Goal: Transaction & Acquisition: Purchase product/service

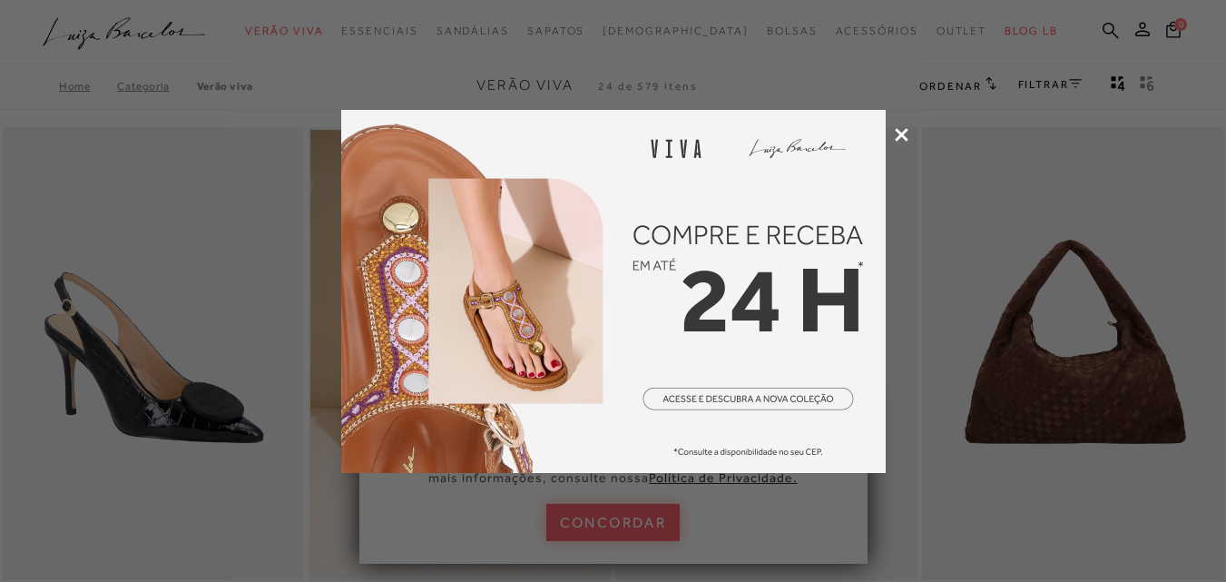
click at [903, 133] on icon at bounding box center [902, 135] width 14 height 14
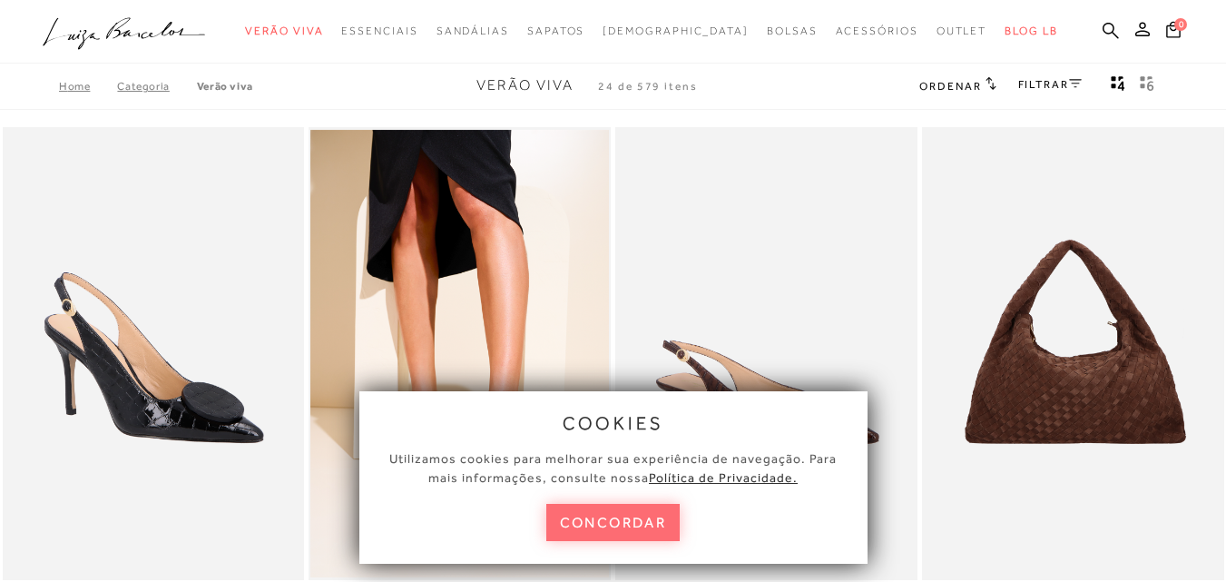
click at [627, 520] on button "concordar" at bounding box center [613, 522] width 134 height 37
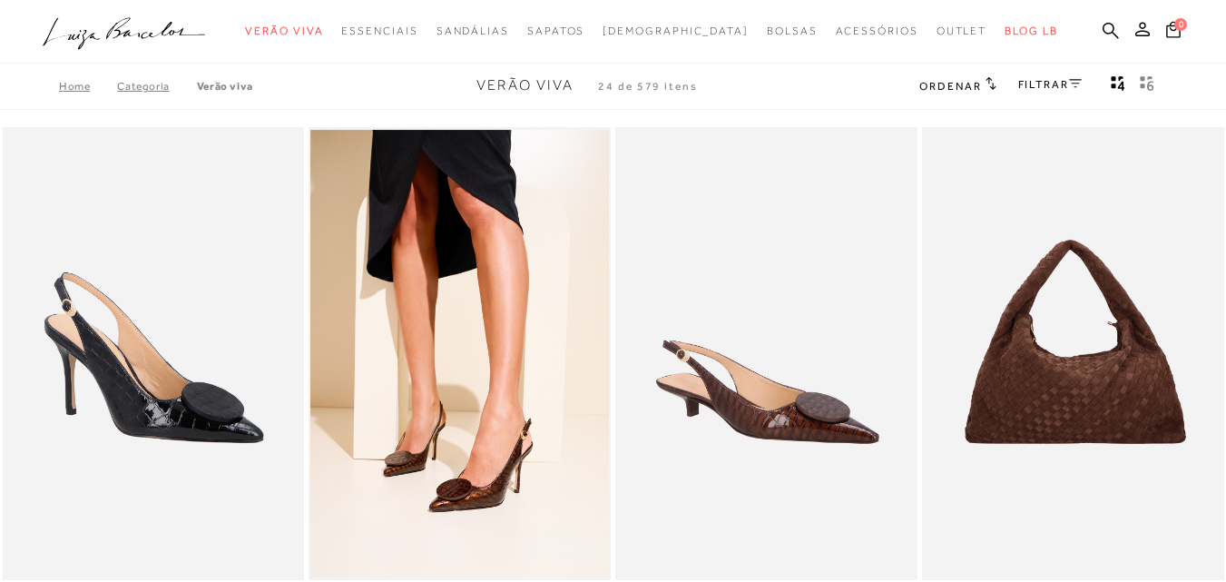
click at [142, 84] on link "Categoria" at bounding box center [156, 86] width 79 height 13
click at [678, 27] on span "[DEMOGRAPHIC_DATA]" at bounding box center [675, 30] width 146 height 13
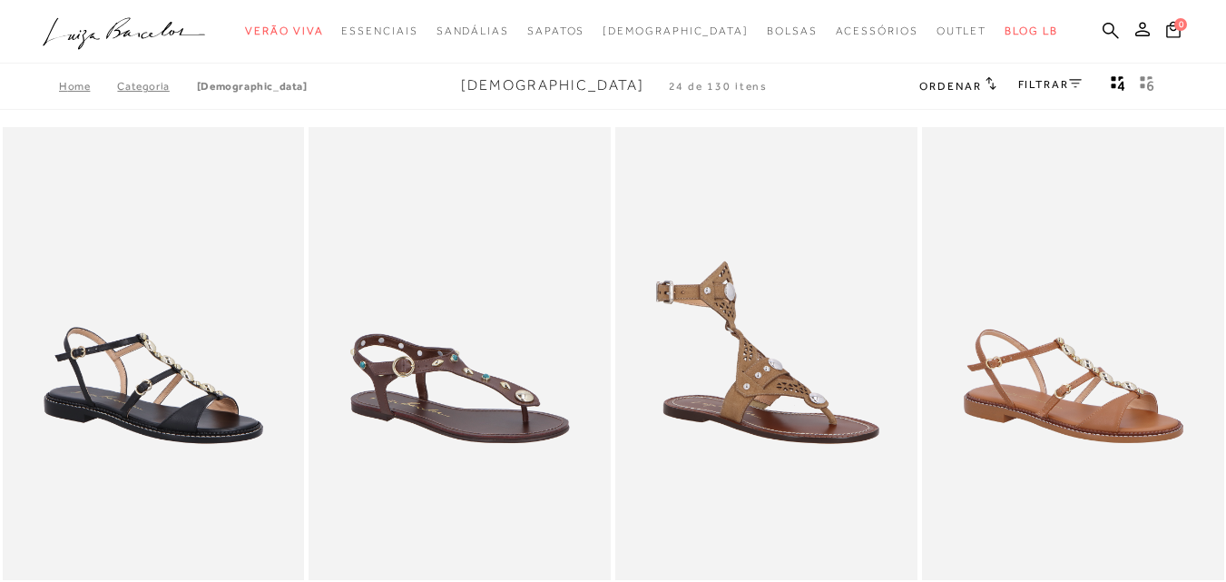
click at [1040, 82] on link "FILTRAR" at bounding box center [1050, 84] width 64 height 13
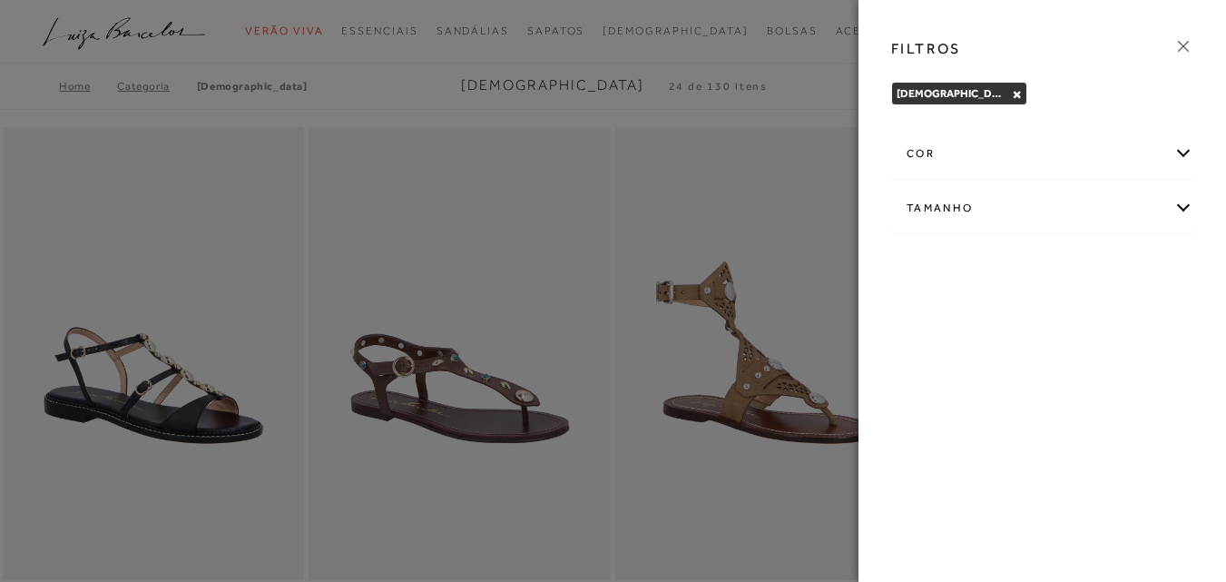
click at [1178, 212] on div "Tamanho" at bounding box center [1042, 208] width 300 height 48
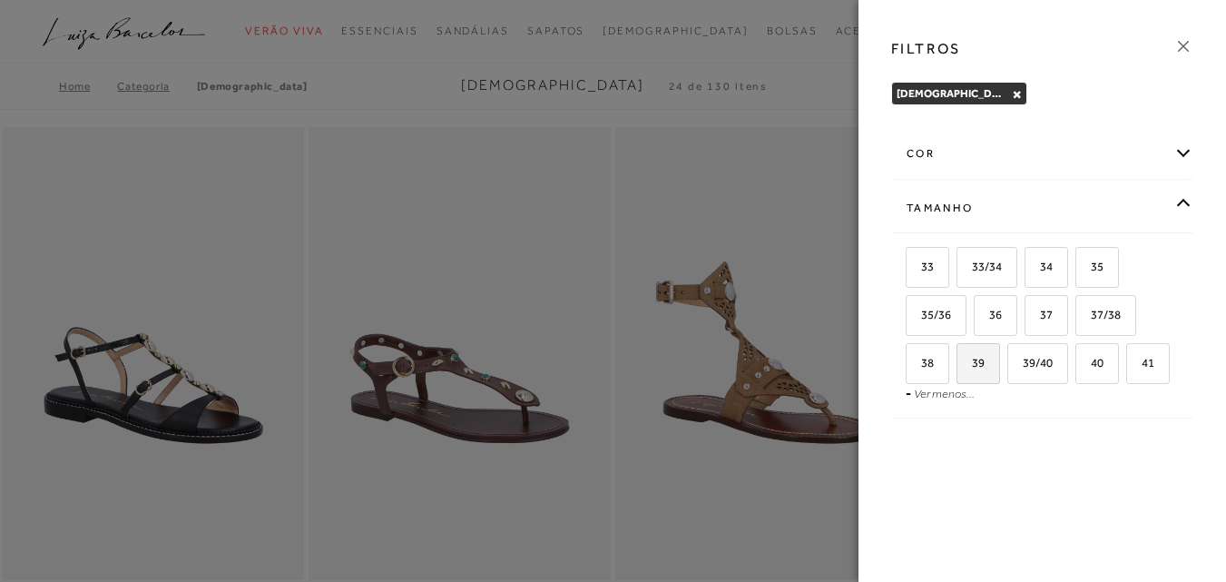
click at [984, 358] on span "39" at bounding box center [971, 363] width 26 height 14
click at [972, 358] on input "39" at bounding box center [963, 366] width 18 height 18
checkbox input "true"
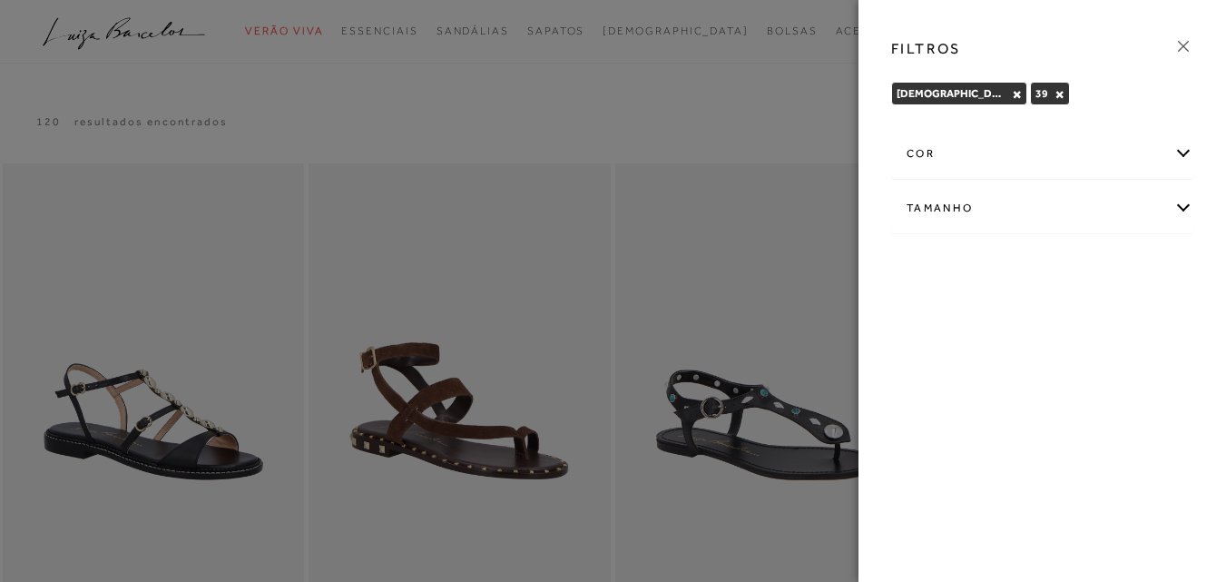
click at [1184, 40] on icon at bounding box center [1183, 46] width 20 height 20
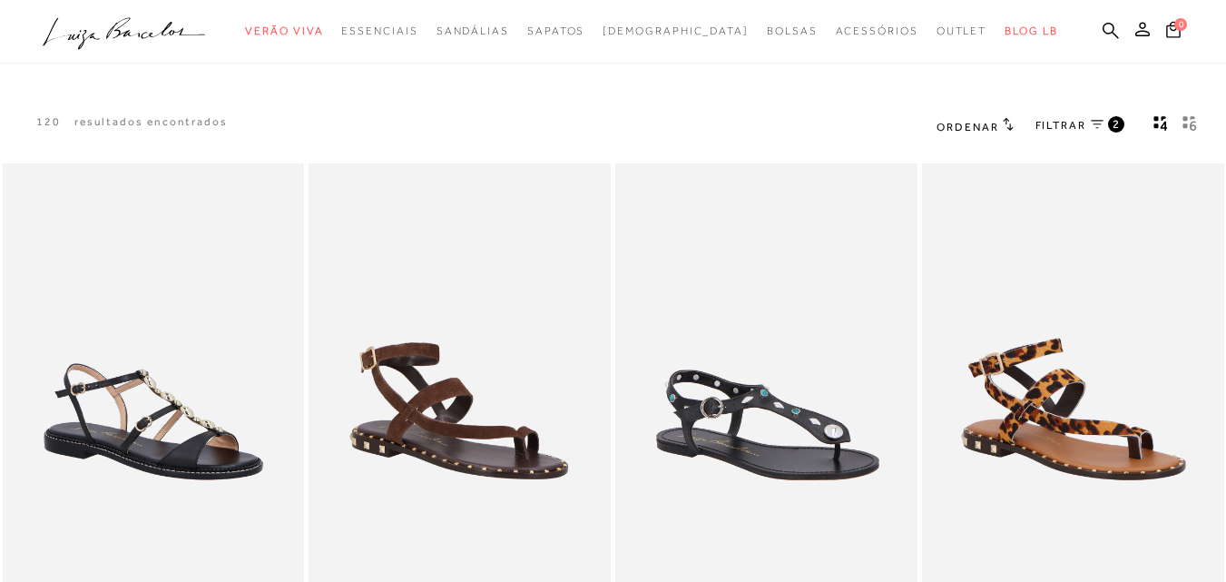
click at [984, 123] on span "Ordenar" at bounding box center [967, 127] width 62 height 13
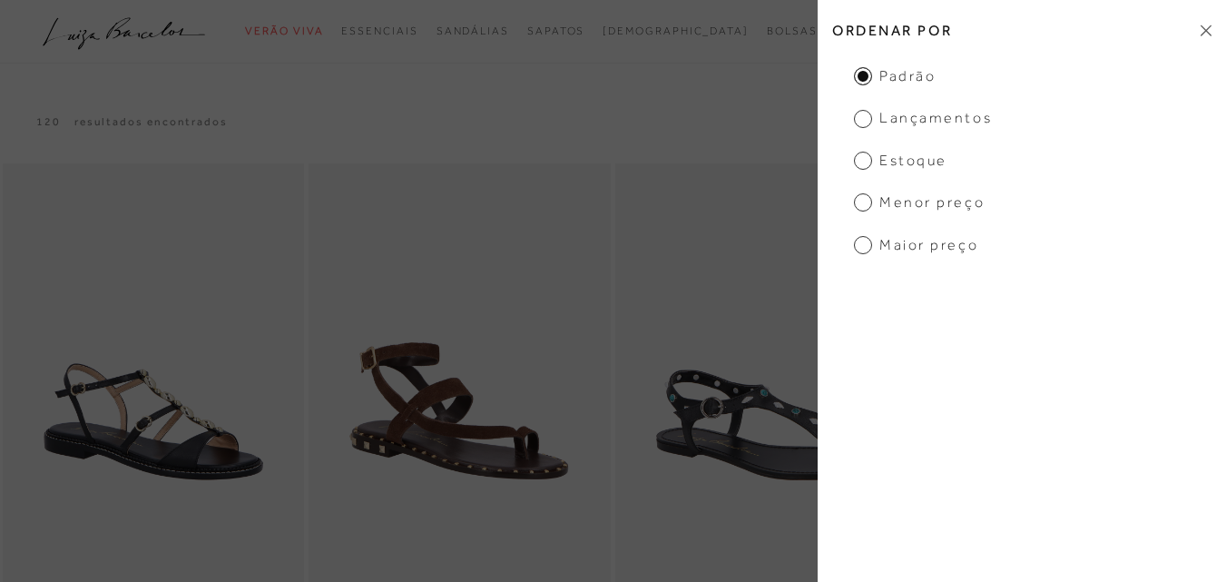
click at [934, 207] on span "Menor Preço" at bounding box center [919, 202] width 131 height 20
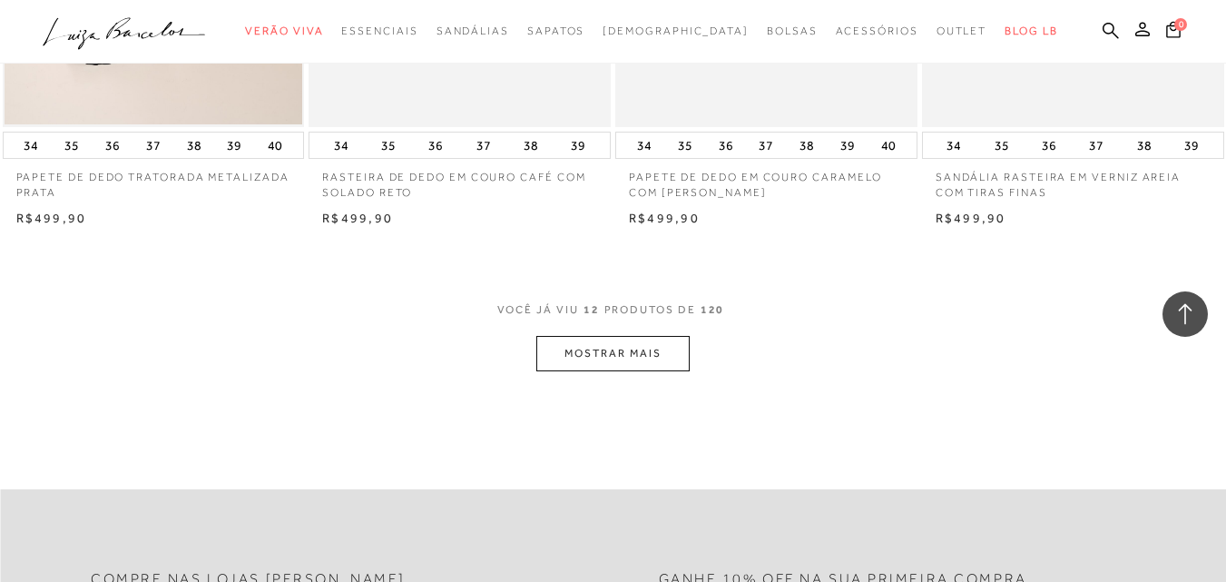
scroll to position [1668, 0]
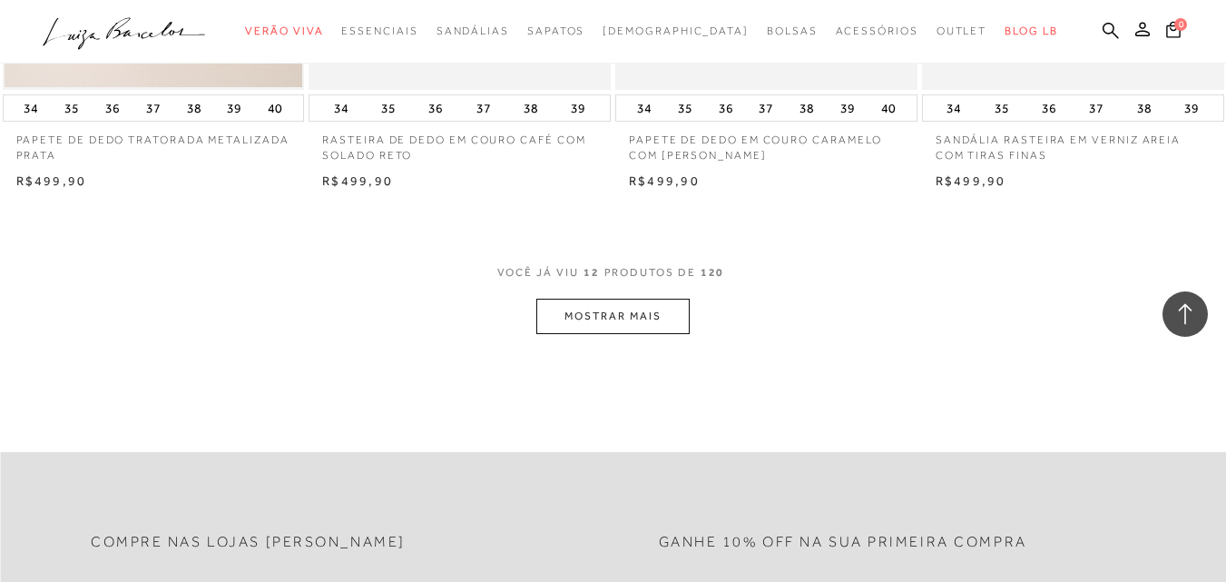
click at [634, 320] on button "MOSTRAR MAIS" at bounding box center [612, 316] width 152 height 35
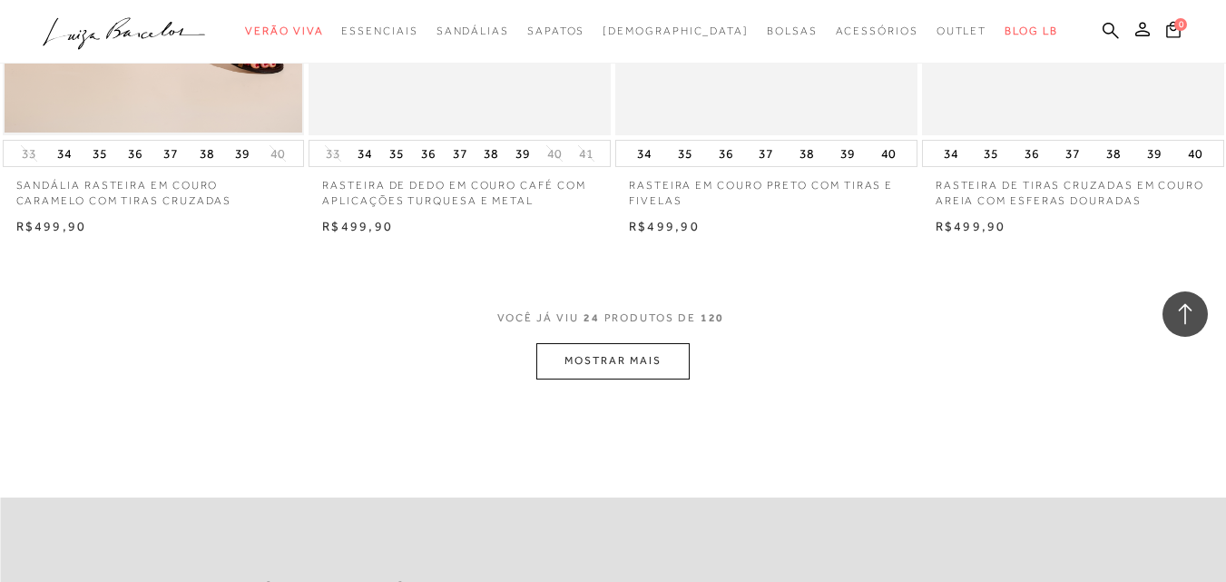
scroll to position [3478, 0]
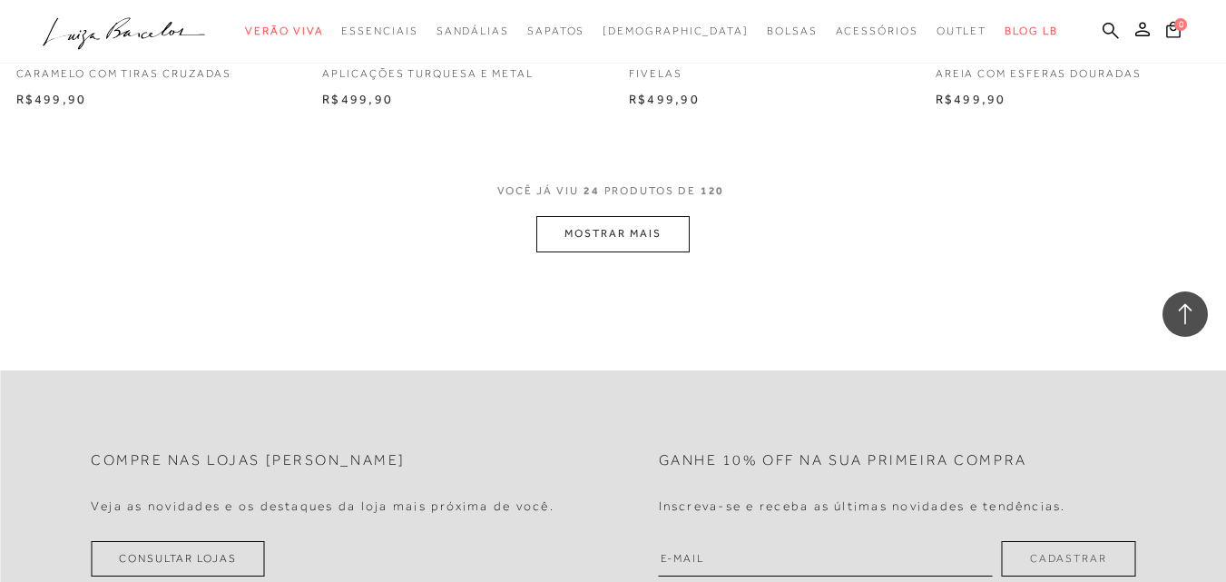
click at [612, 237] on button "MOSTRAR MAIS" at bounding box center [612, 233] width 152 height 35
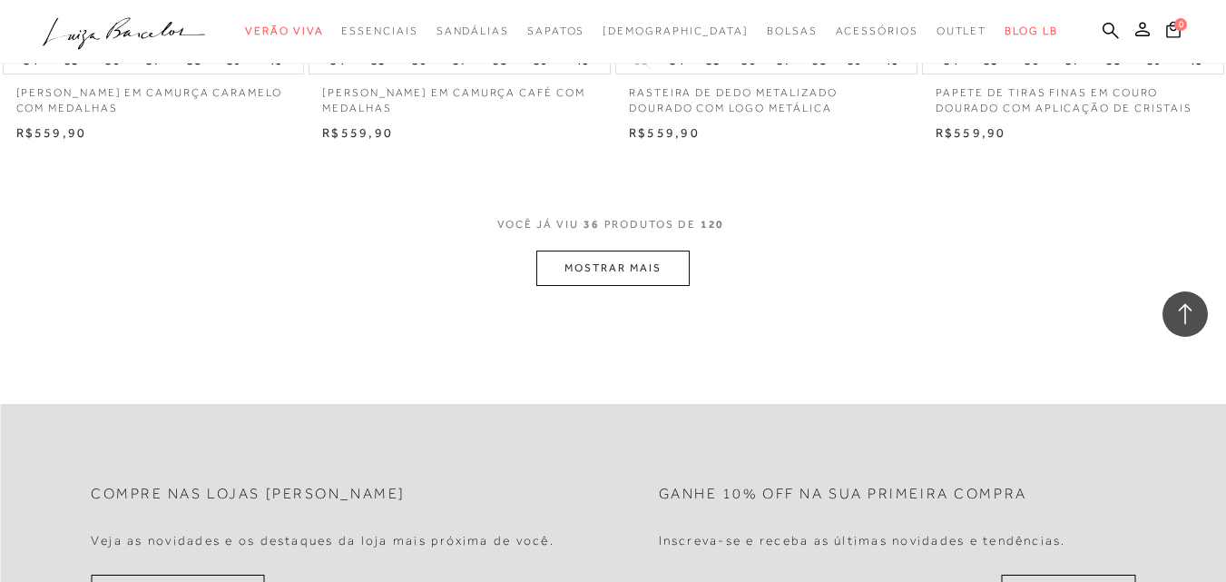
scroll to position [5182, 0]
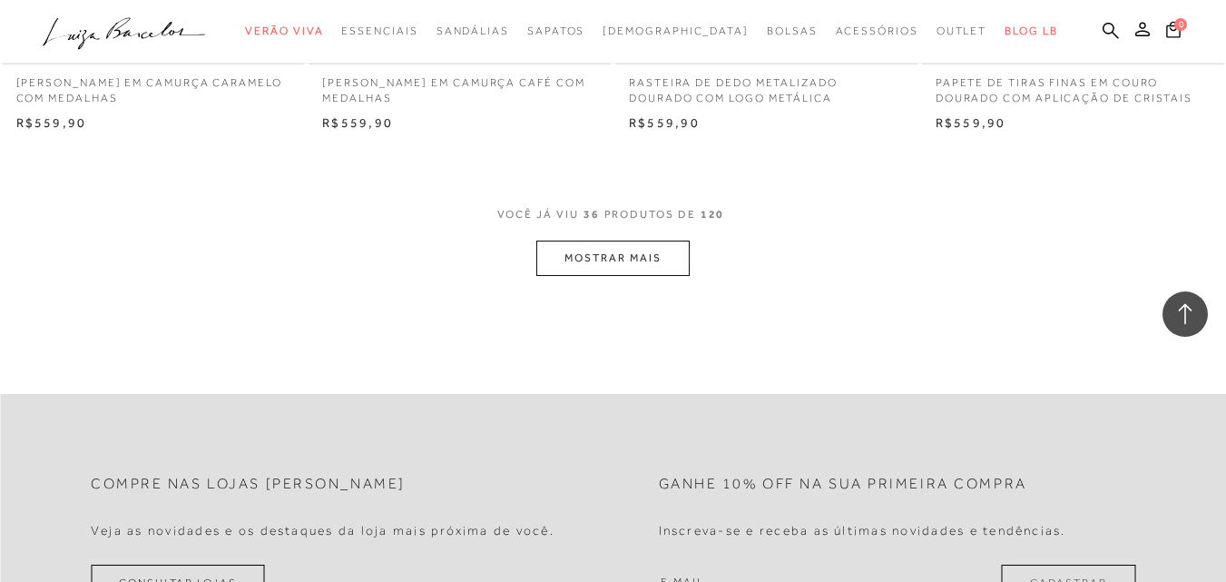
click at [594, 250] on button "MOSTRAR MAIS" at bounding box center [612, 257] width 152 height 35
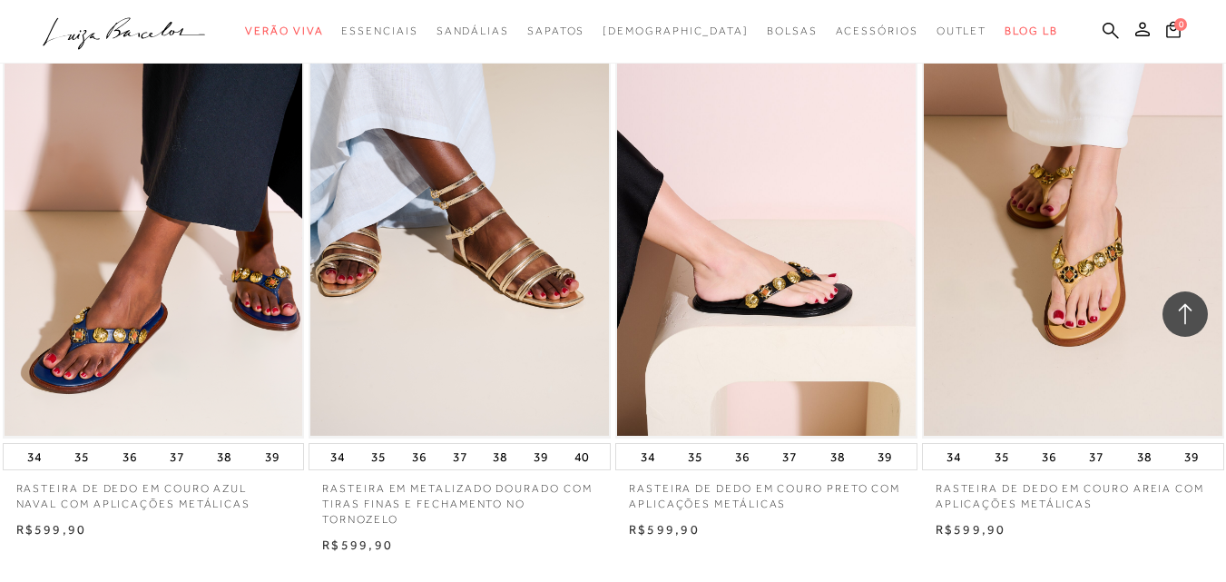
scroll to position [6638, 0]
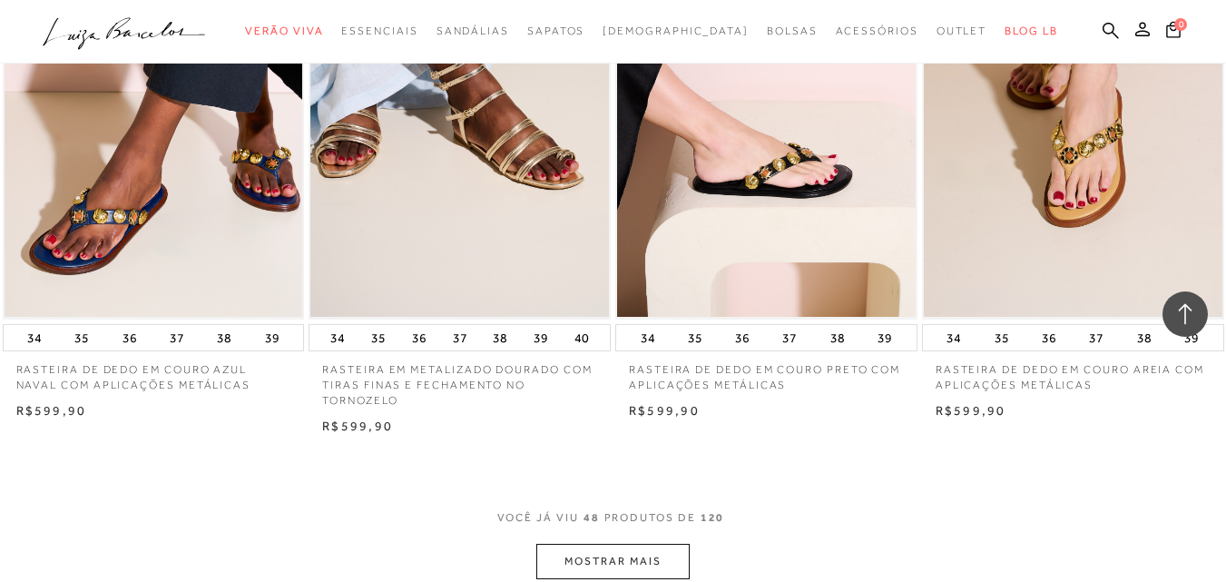
click at [621, 559] on button "MOSTRAR MAIS" at bounding box center [612, 560] width 152 height 35
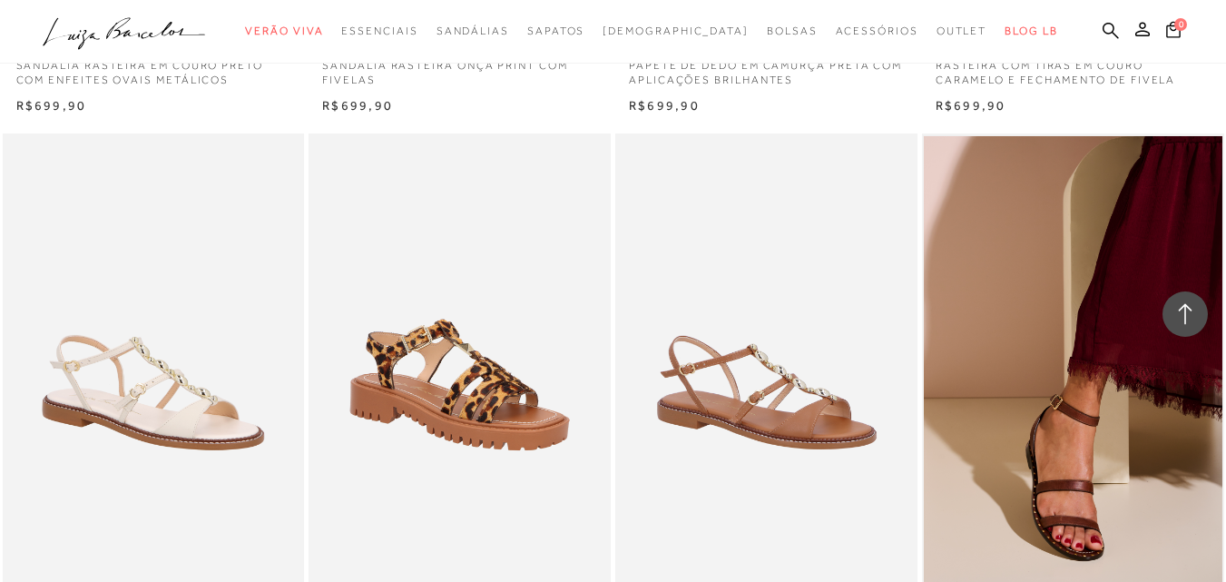
scroll to position [8362, 0]
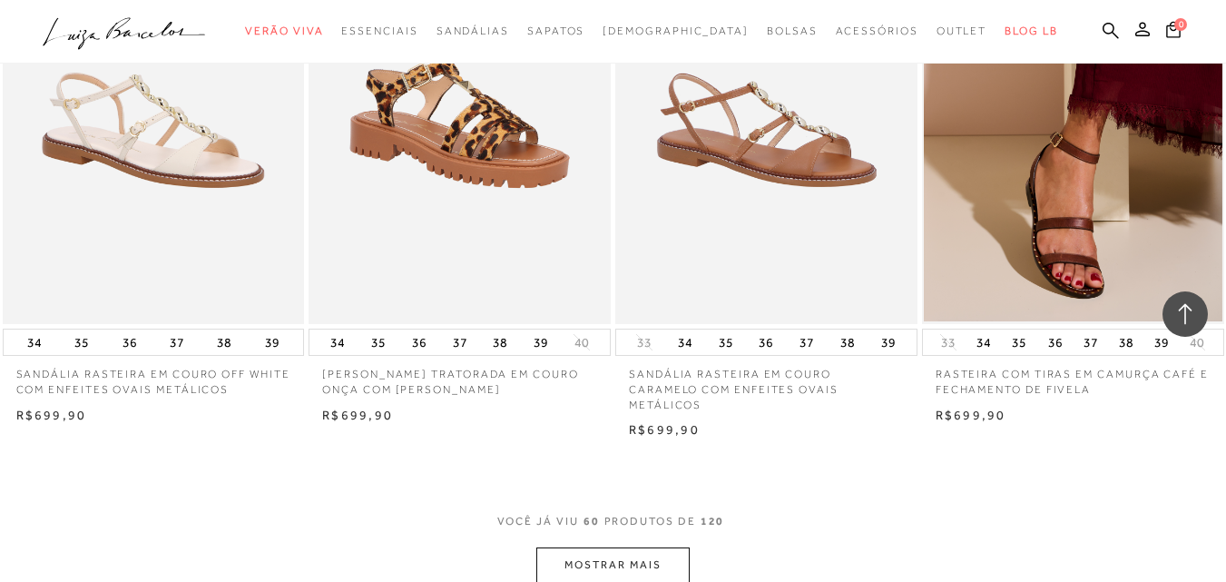
click at [600, 547] on button "MOSTRAR MAIS" at bounding box center [612, 564] width 152 height 35
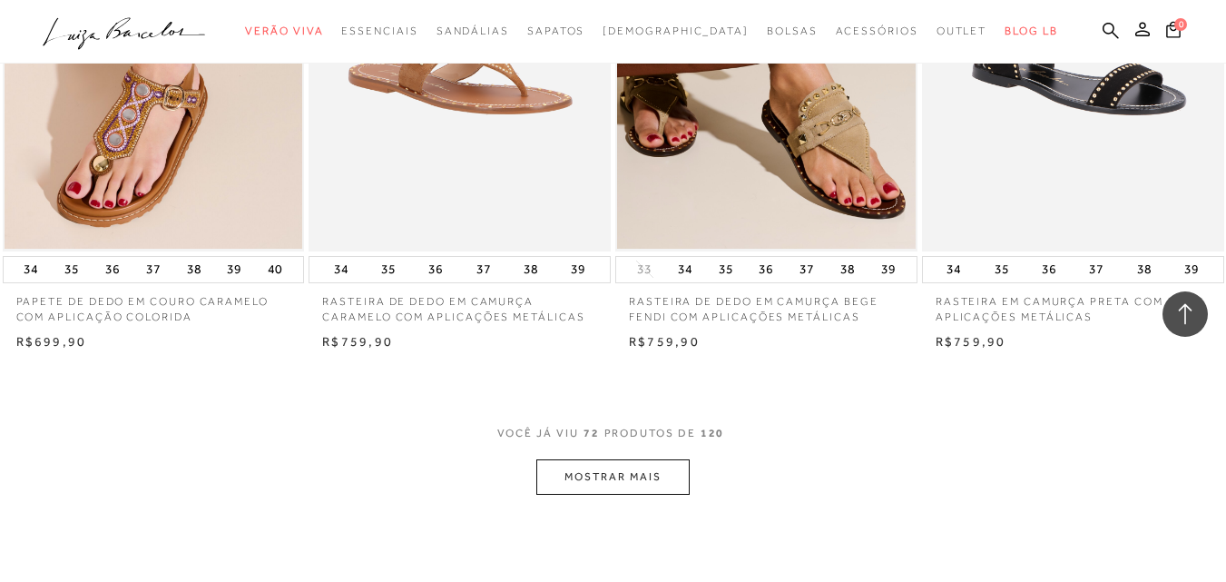
scroll to position [10358, 0]
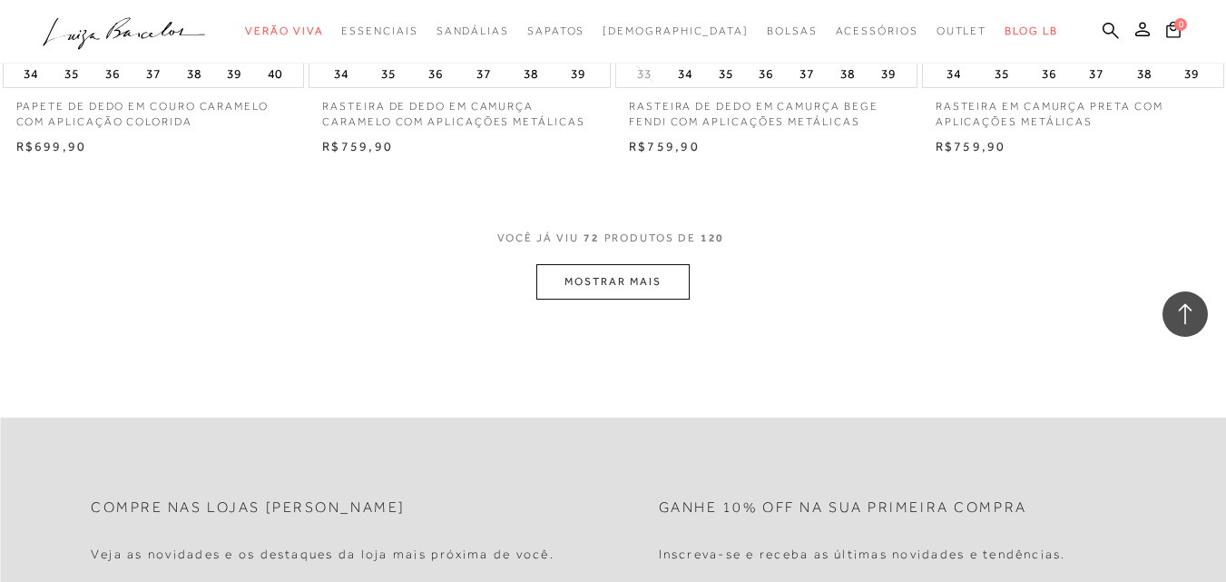
click at [612, 267] on button "MOSTRAR MAIS" at bounding box center [612, 281] width 152 height 35
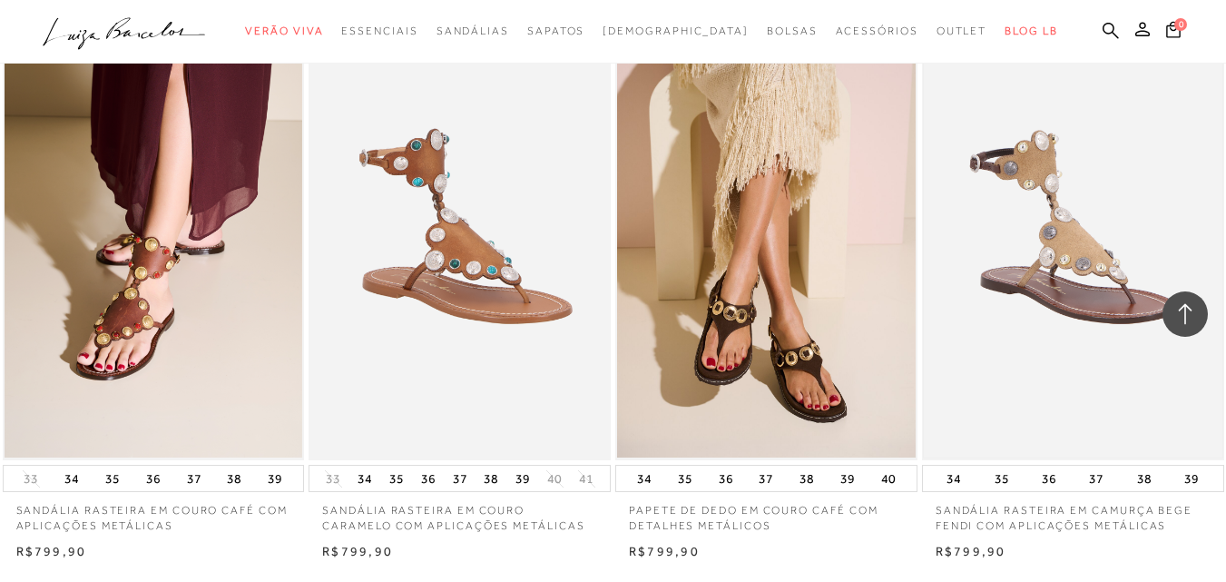
scroll to position [11991, 0]
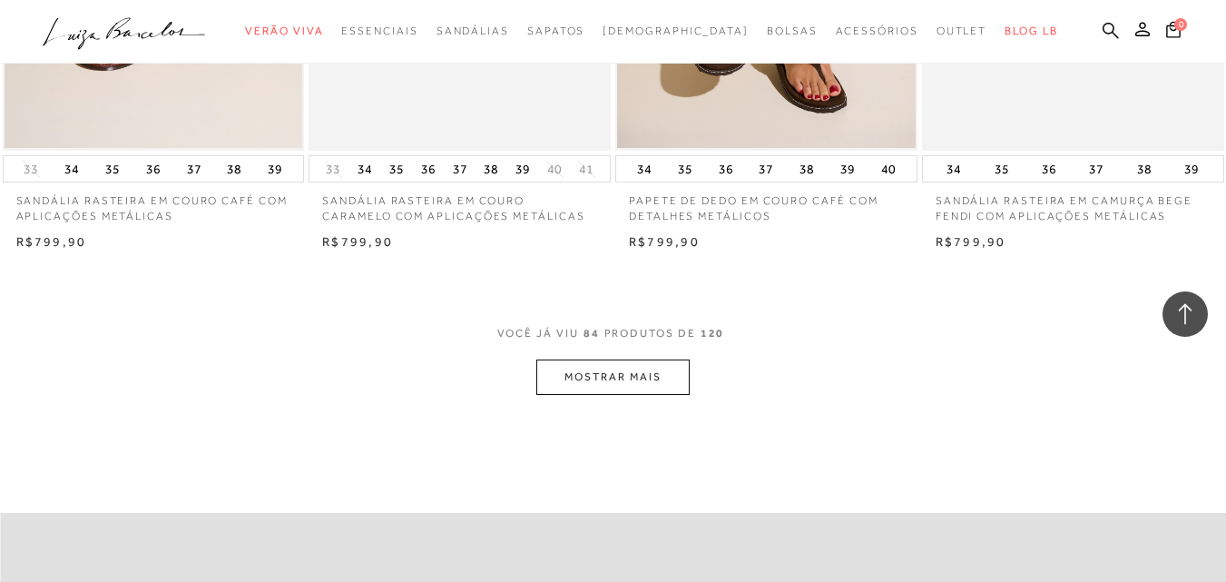
click at [577, 359] on button "MOSTRAR MAIS" at bounding box center [612, 376] width 152 height 35
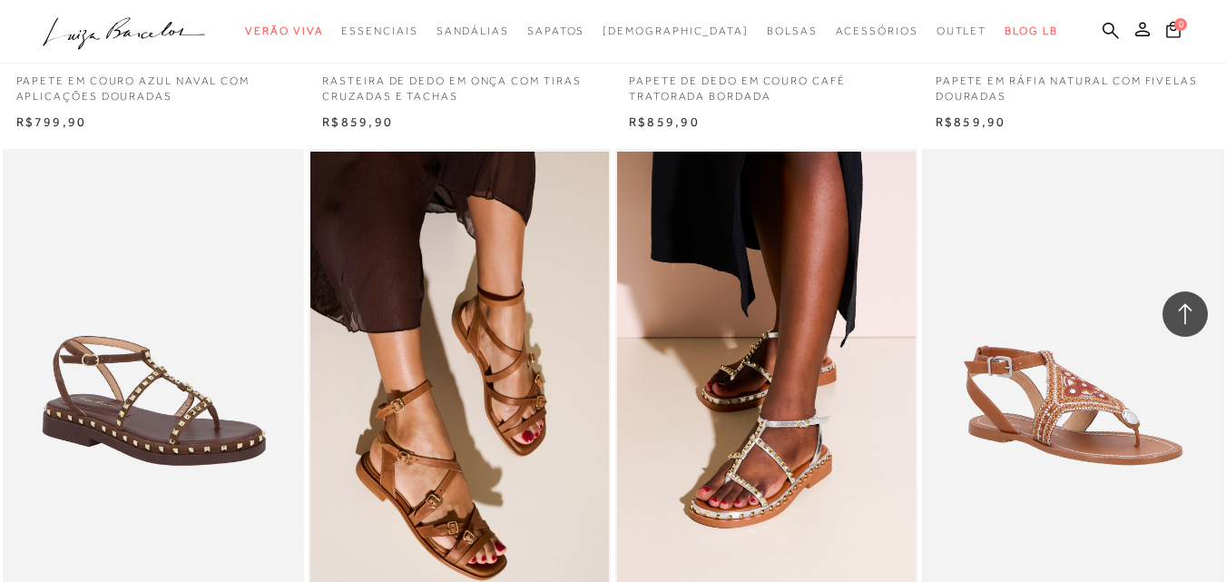
scroll to position [13352, 0]
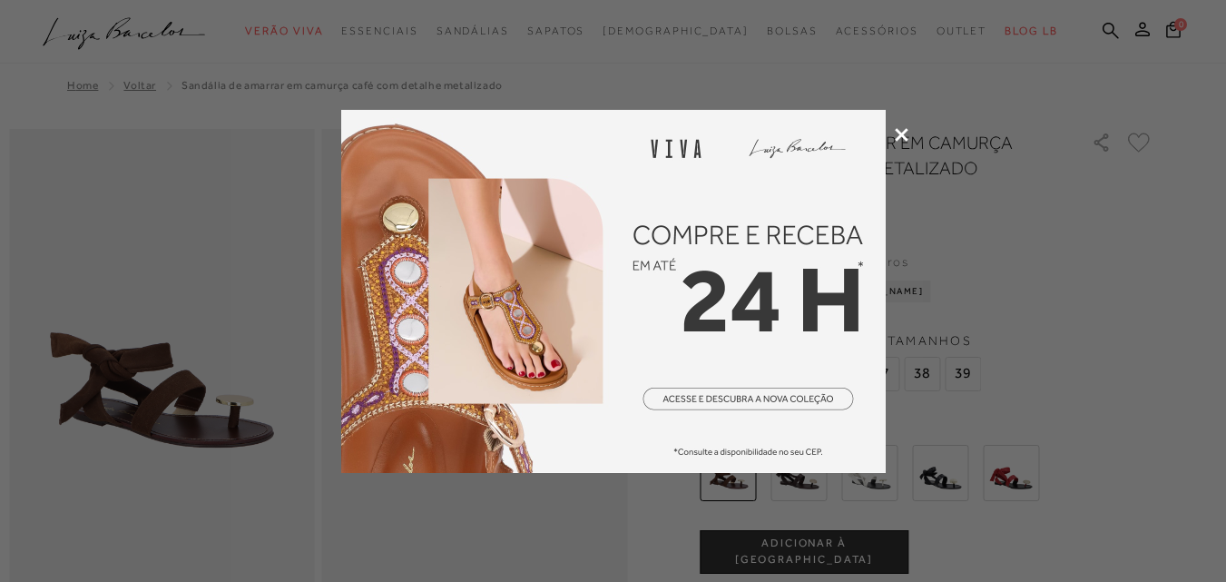
click at [905, 138] on icon at bounding box center [902, 135] width 14 height 14
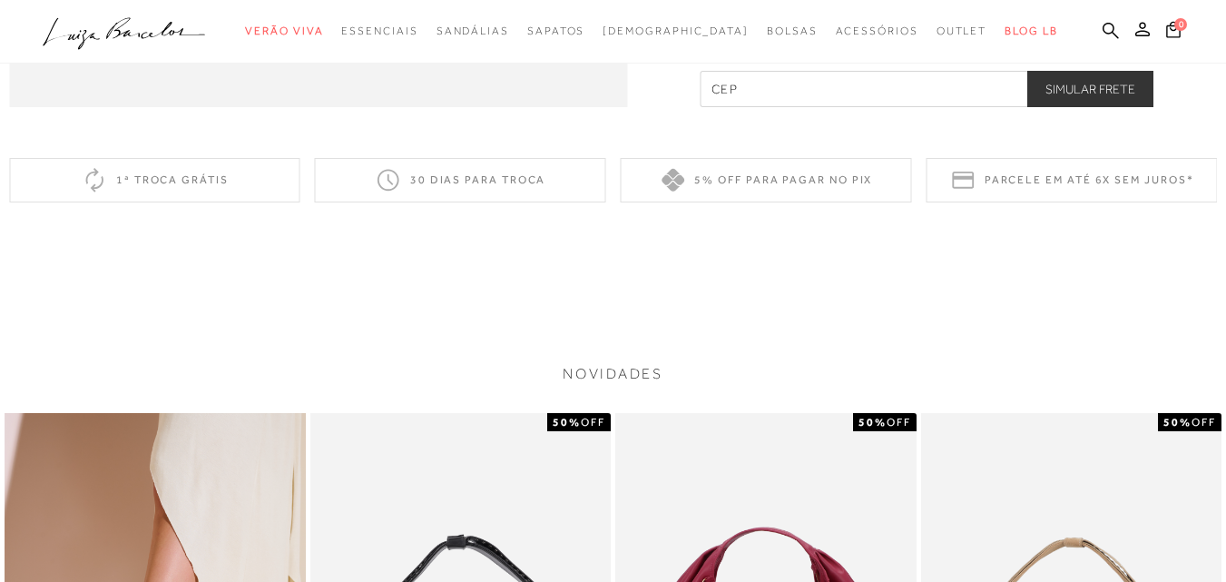
scroll to position [1996, 0]
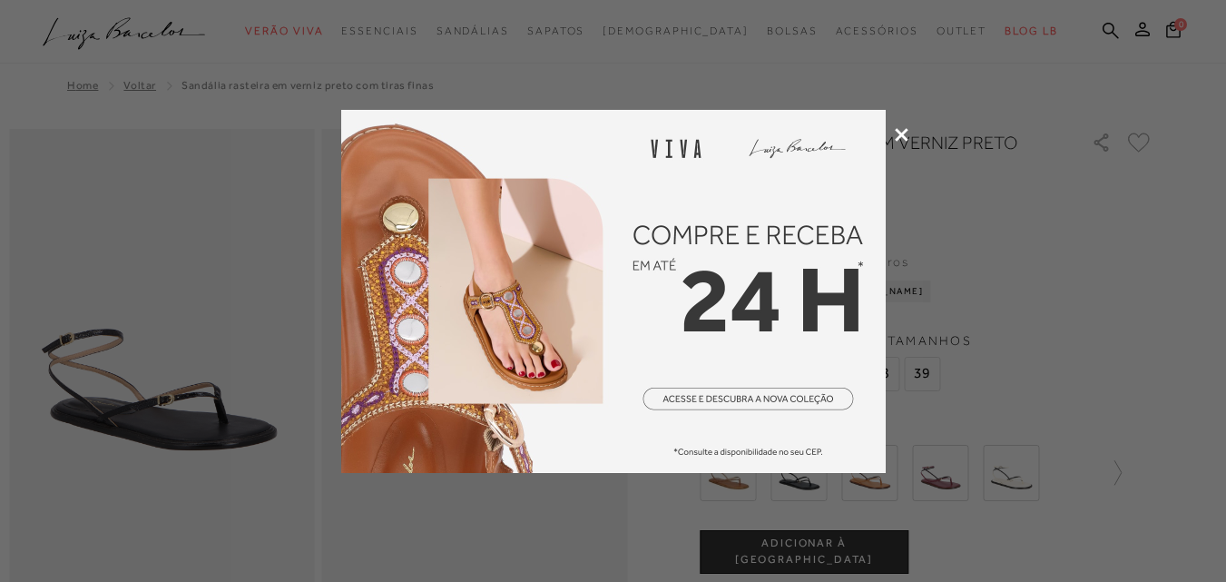
click at [901, 132] on icon at bounding box center [902, 135] width 14 height 14
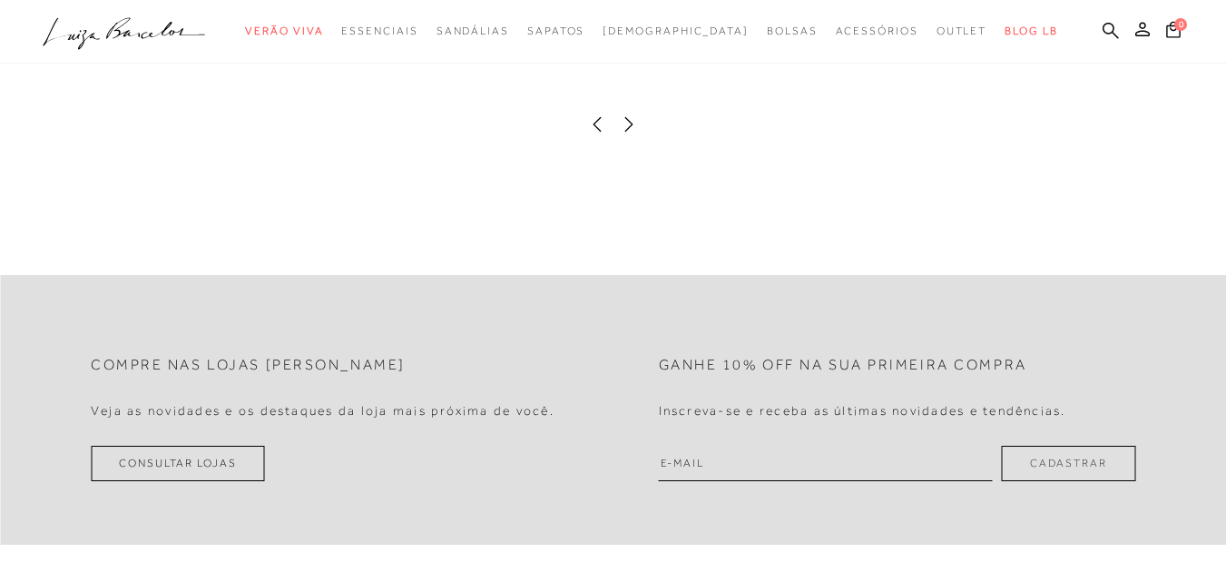
scroll to position [2399, 0]
